Goal: Task Accomplishment & Management: Manage account settings

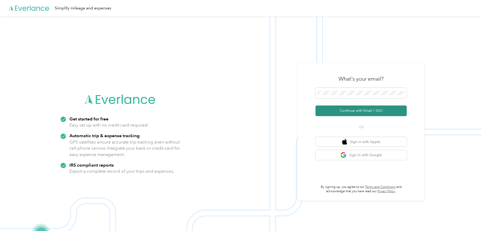
click at [357, 107] on button "Continue with Email / SSO" at bounding box center [361, 111] width 91 height 11
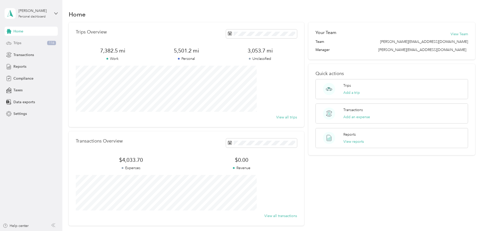
click at [19, 43] on span "Trips" at bounding box center [17, 42] width 8 height 5
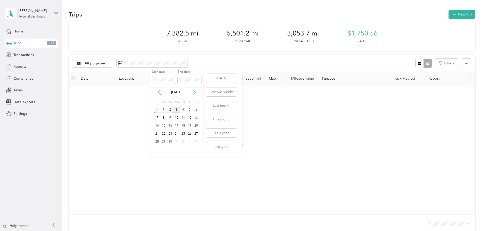
click at [194, 90] on icon at bounding box center [194, 92] width 5 height 5
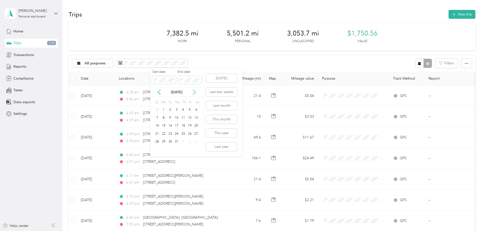
click at [194, 90] on icon at bounding box center [194, 92] width 5 height 5
click at [158, 93] on icon at bounding box center [159, 92] width 3 height 5
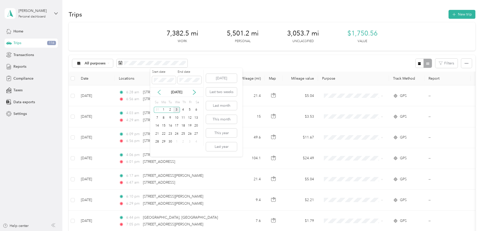
click at [158, 93] on icon at bounding box center [159, 92] width 3 height 5
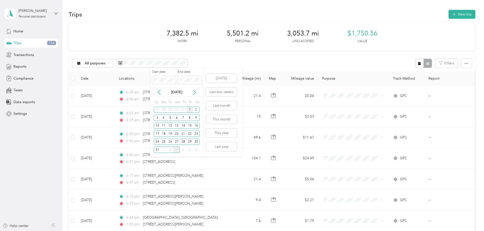
click at [188, 109] on div "1" at bounding box center [190, 110] width 7 height 6
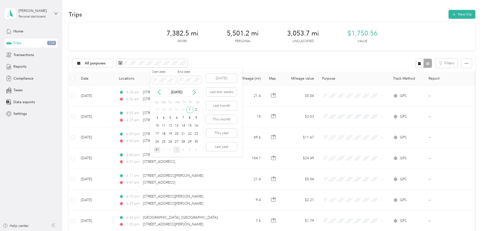
click at [155, 149] on div "31" at bounding box center [157, 150] width 7 height 6
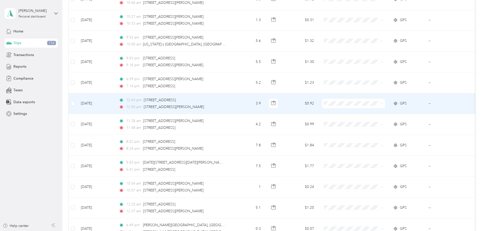
scroll to position [468, 0]
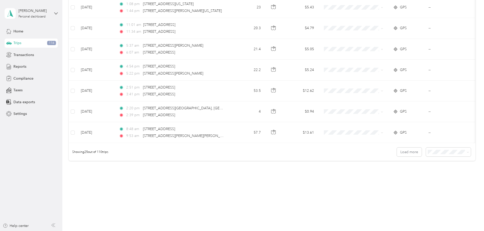
click at [413, 179] on li "100 per load" at bounding box center [413, 178] width 45 height 9
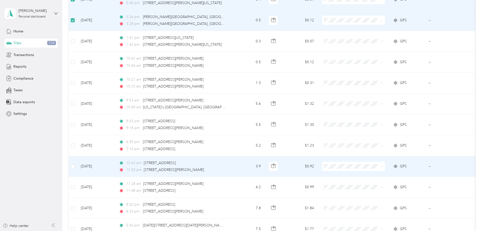
scroll to position [152, 0]
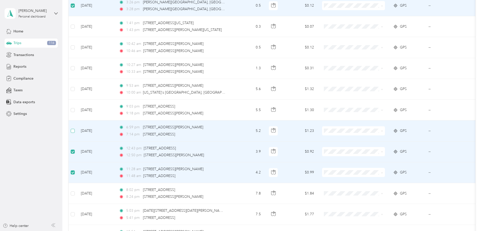
click at [75, 128] on label at bounding box center [73, 131] width 4 height 6
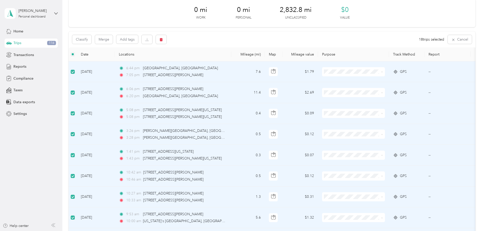
scroll to position [0, 0]
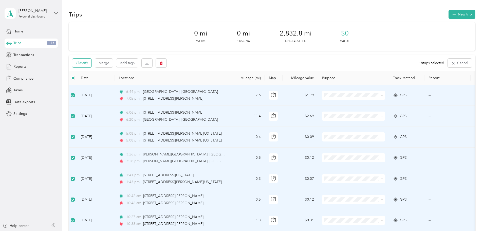
click at [92, 63] on button "Classify" at bounding box center [81, 63] width 19 height 9
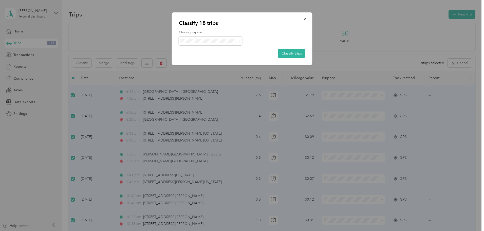
click at [210, 59] on span "Personal" at bounding box center [215, 59] width 47 height 5
click at [294, 50] on button "Classify trips" at bounding box center [291, 53] width 27 height 9
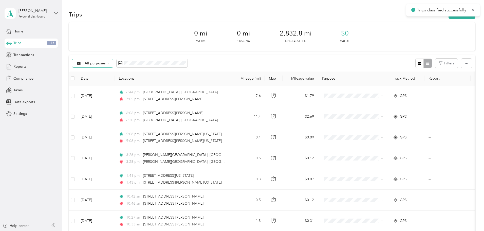
click at [106, 64] on span "All purposes" at bounding box center [91, 63] width 30 height 4
click at [126, 83] on li "Unclassified" at bounding box center [135, 81] width 58 height 9
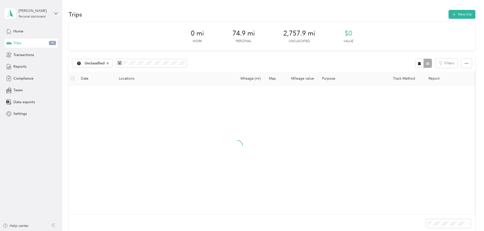
click at [99, 59] on div "0 mi Work 74.9 mi Personal 2,757.9 mi Unclassified $0 Value Unclassified Filter…" at bounding box center [272, 136] width 407 height 228
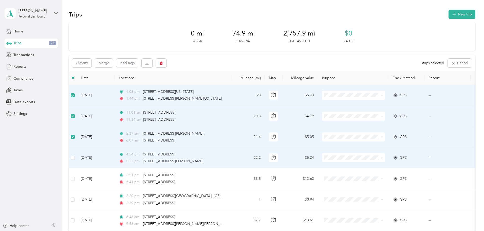
click at [77, 158] on td at bounding box center [73, 158] width 8 height 21
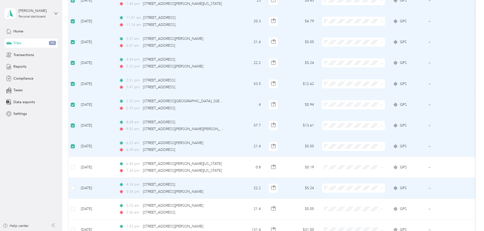
scroll to position [127, 0]
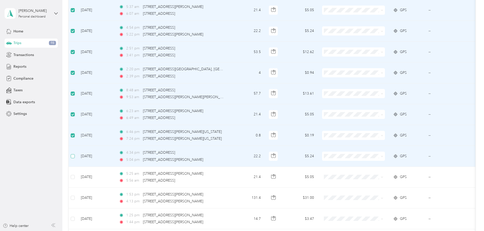
click at [75, 159] on label at bounding box center [73, 156] width 4 height 6
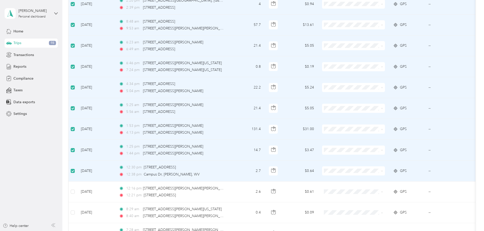
scroll to position [203, 0]
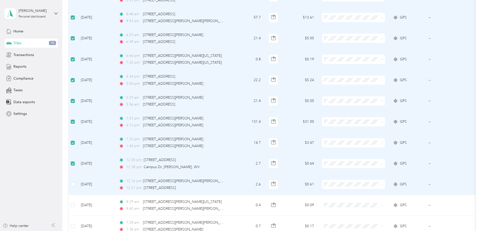
click at [77, 189] on td at bounding box center [73, 184] width 8 height 21
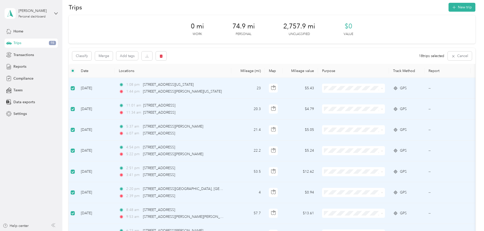
scroll to position [0, 0]
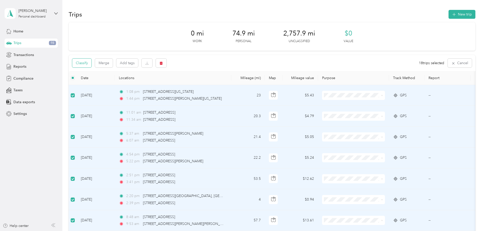
click at [92, 62] on button "Classify" at bounding box center [81, 63] width 19 height 9
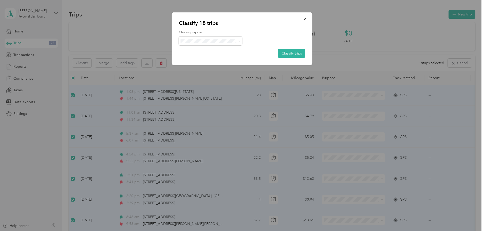
click at [207, 52] on li "Convergint Technologies" at bounding box center [210, 50] width 63 height 9
click at [298, 55] on button "Classify trips" at bounding box center [291, 53] width 27 height 9
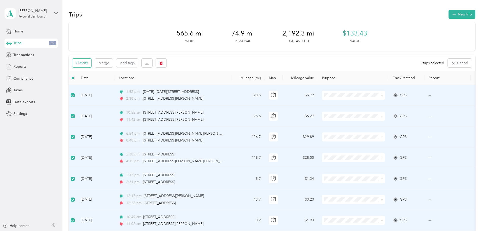
click at [92, 64] on button "Classify" at bounding box center [81, 63] width 19 height 9
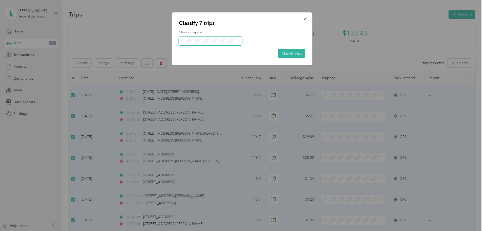
click at [205, 44] on span at bounding box center [210, 41] width 63 height 9
click at [208, 58] on span "Personal" at bounding box center [215, 58] width 47 height 5
click at [285, 51] on button "Classify trips" at bounding box center [291, 53] width 27 height 9
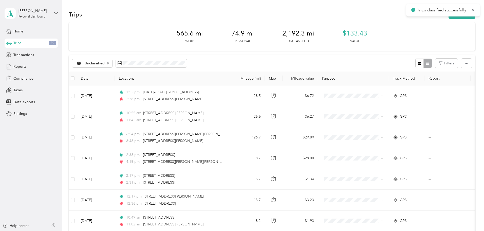
click at [126, 42] on div "565.6 mi Work 74.9 mi Personal 2,192.3 mi Unclassified $133.43 Value" at bounding box center [272, 36] width 407 height 28
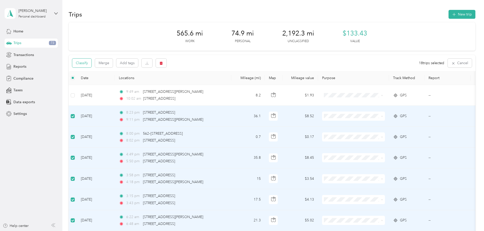
click at [92, 63] on button "Classify" at bounding box center [81, 63] width 19 height 9
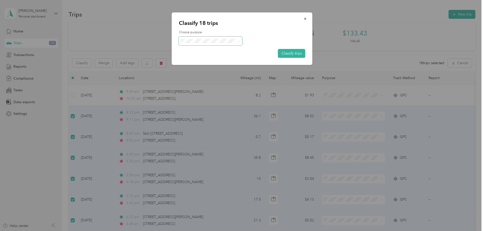
click at [218, 38] on span at bounding box center [210, 41] width 63 height 9
click at [214, 51] on li "Convergint Technologies" at bounding box center [210, 49] width 63 height 9
click at [296, 55] on button "Classify trips" at bounding box center [291, 53] width 27 height 9
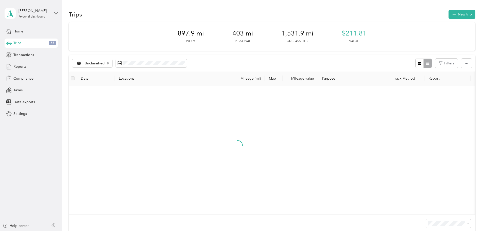
click at [83, 59] on div "897.9 mi Work 403 mi Personal 1,531.9 mi Unclassified $211.81 Value Unclassifie…" at bounding box center [272, 136] width 407 height 228
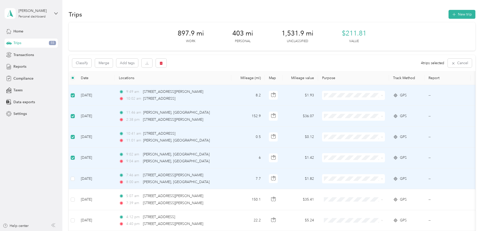
click at [77, 173] on td at bounding box center [73, 178] width 8 height 21
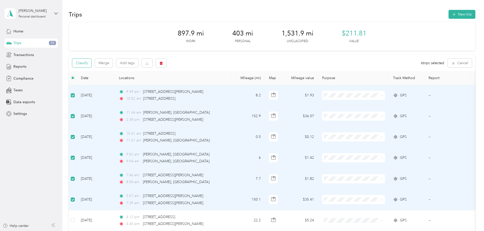
click at [92, 60] on button "Classify" at bounding box center [81, 63] width 19 height 9
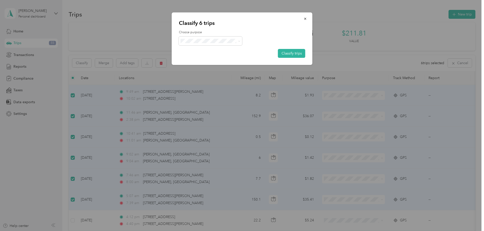
click at [201, 231] on div "Classify 6 trips Choose purpose Classify trips Convergint Technologies Personal" at bounding box center [241, 231] width 482 height 0
click at [199, 58] on span "Personal" at bounding box center [215, 59] width 47 height 5
click at [293, 55] on button "Classify trips" at bounding box center [291, 53] width 27 height 9
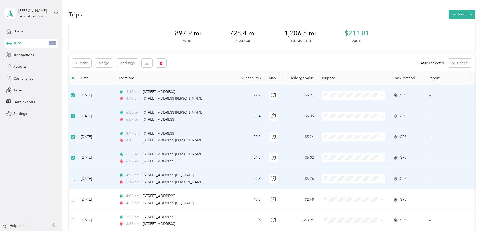
click at [75, 176] on label at bounding box center [73, 179] width 4 height 6
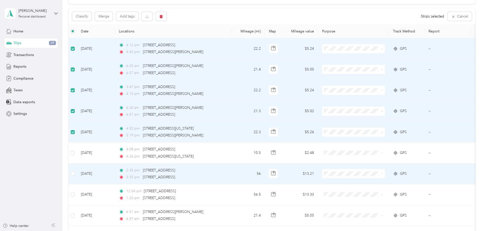
scroll to position [51, 0]
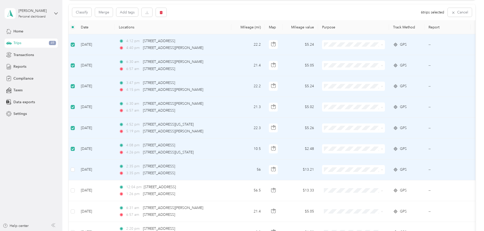
click at [77, 172] on td at bounding box center [73, 170] width 8 height 21
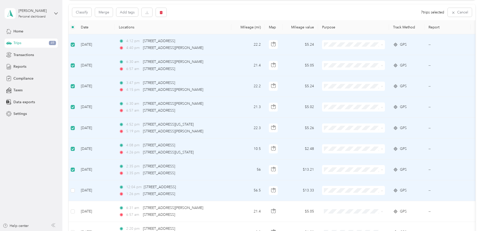
click at [77, 186] on td at bounding box center [73, 190] width 8 height 21
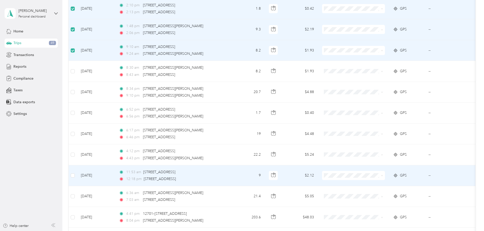
scroll to position [330, 0]
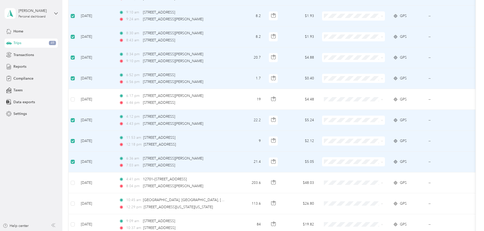
click at [77, 80] on td at bounding box center [73, 78] width 8 height 21
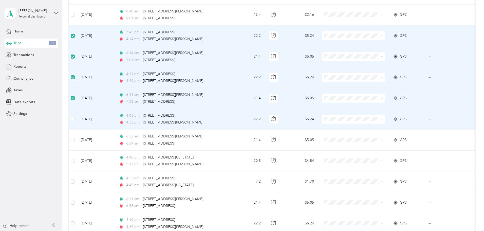
scroll to position [583, 0]
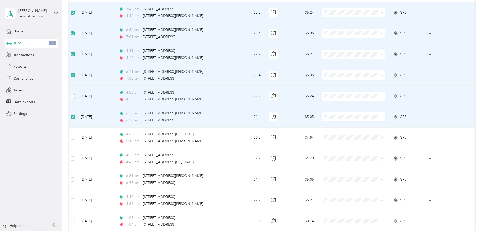
click at [75, 93] on label at bounding box center [73, 96] width 4 height 6
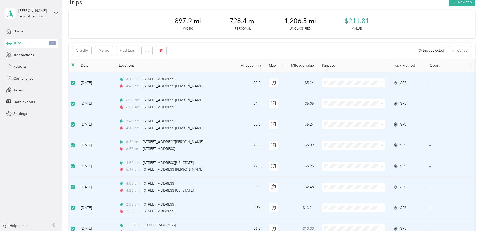
scroll to position [0, 0]
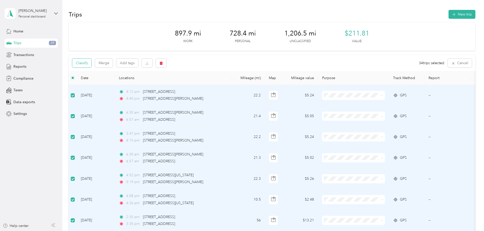
click at [92, 63] on button "Classify" at bounding box center [81, 63] width 19 height 9
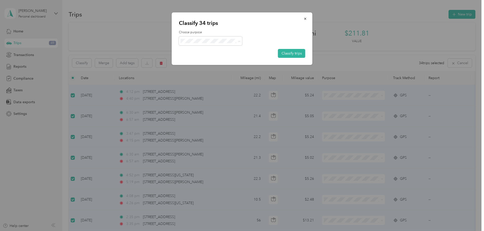
click at [205, 36] on div "Choose purpose Classify trips" at bounding box center [242, 44] width 127 height 28
click at [210, 52] on li "Convergint Technologies" at bounding box center [210, 50] width 63 height 9
click at [291, 56] on button "Classify trips" at bounding box center [291, 53] width 27 height 9
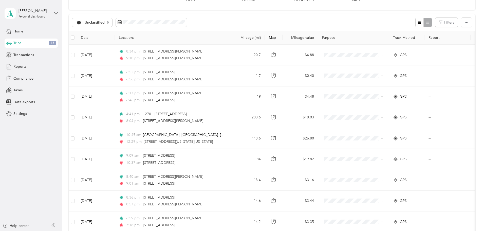
scroll to position [7, 0]
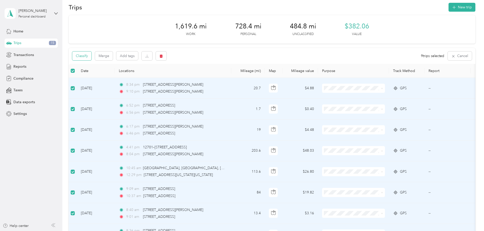
click at [92, 56] on button "Classify" at bounding box center [81, 55] width 19 height 9
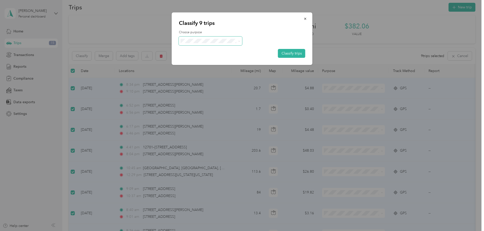
click at [234, 43] on span at bounding box center [210, 41] width 63 height 9
click at [202, 57] on span "Personal" at bounding box center [216, 59] width 48 height 5
click at [295, 54] on button "Classify trips" at bounding box center [291, 53] width 27 height 9
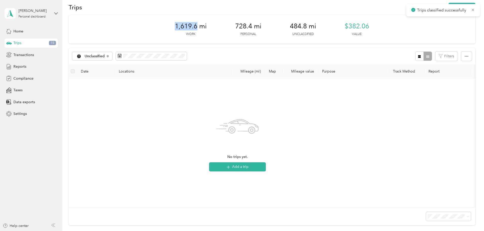
drag, startPoint x: 196, startPoint y: 26, endPoint x: 174, endPoint y: 28, distance: 22.6
click at [174, 28] on div "1,619.6 mi Work 728.4 mi Personal 484.8 mi Unclassified $382.06 Value" at bounding box center [272, 29] width 407 height 28
click at [169, 29] on div "1,619.6 mi Work 728.4 mi Personal 484.8 mi Unclassified $382.06 Value" at bounding box center [272, 29] width 407 height 28
drag, startPoint x: 177, startPoint y: 26, endPoint x: 205, endPoint y: 26, distance: 28.2
click at [205, 26] on div "1,619.6 mi Work 728.4 mi Personal 484.8 mi Unclassified $382.06 Value" at bounding box center [272, 29] width 407 height 28
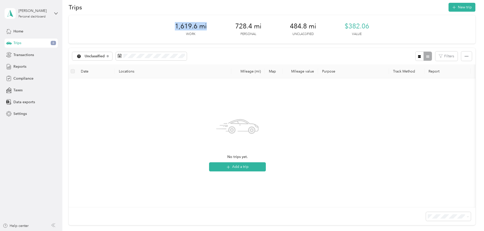
click at [211, 26] on div "1,619.6 mi Work 728.4 mi Personal 484.8 mi Unclassified $382.06 Value" at bounding box center [272, 29] width 407 height 28
click at [22, 69] on span "Reports" at bounding box center [19, 66] width 13 height 5
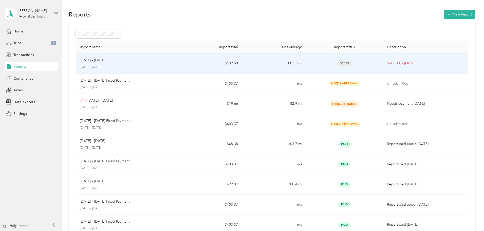
click at [151, 63] on div "[DATE] - [DATE]" at bounding box center [127, 61] width 94 height 6
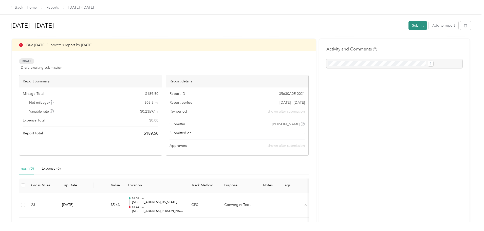
click at [409, 26] on button "Submit" at bounding box center [418, 25] width 19 height 9
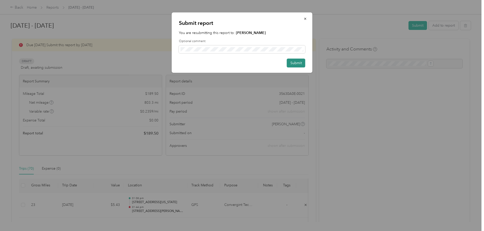
click at [295, 64] on button "Submit" at bounding box center [296, 63] width 19 height 9
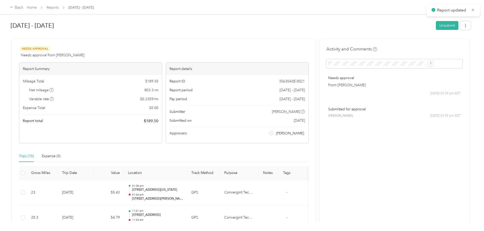
click at [296, 23] on h1 "[DATE] - [DATE]" at bounding box center [222, 26] width 422 height 12
click at [228, 22] on h1 "[DATE] - [DATE]" at bounding box center [222, 26] width 422 height 12
click at [138, 27] on h1 "[DATE] - [DATE]" at bounding box center [222, 26] width 422 height 12
click at [37, 8] on link "Home" at bounding box center [32, 7] width 10 height 4
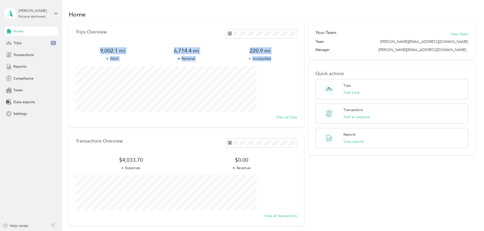
drag, startPoint x: 125, startPoint y: 48, endPoint x: 284, endPoint y: 60, distance: 159.2
click at [284, 60] on div "9,002.1 mi Work 6,714.4 mi Personal 220.9 mi Unclassified" at bounding box center [186, 54] width 221 height 14
click at [284, 60] on p "Unclassified" at bounding box center [260, 58] width 74 height 5
drag, startPoint x: 284, startPoint y: 60, endPoint x: 127, endPoint y: 46, distance: 157.4
click at [127, 46] on div "Trips Overview 9,002.1 mi Work 6,714.4 mi Personal 220.9 mi Unclassified View a…" at bounding box center [187, 74] width 236 height 105
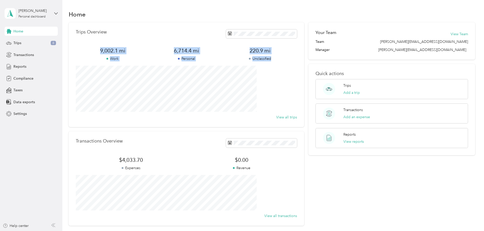
click at [117, 46] on div "Trips Overview 9,002.1 mi Work 6,714.4 mi Personal 220.9 mi Unclassified View a…" at bounding box center [187, 74] width 236 height 105
drag, startPoint x: 152, startPoint y: 52, endPoint x: 287, endPoint y: 61, distance: 134.9
click at [287, 61] on div "Trips Overview 9,002.1 mi Work 6,714.4 mi Personal 220.9 mi Unclassified View a…" at bounding box center [187, 74] width 236 height 105
click at [287, 61] on p "Unclassified" at bounding box center [260, 58] width 74 height 5
click at [301, 43] on div "Trips Overview 9,002.1 mi Work 6,714.4 mi Personal 220.9 mi Unclassified View a…" at bounding box center [272, 123] width 407 height 203
